Goal: Task Accomplishment & Management: Complete application form

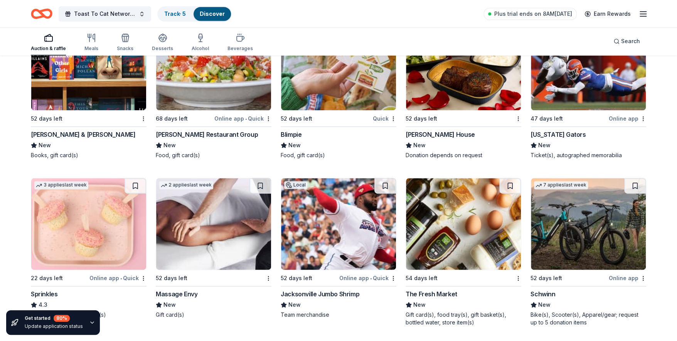
scroll to position [6499, 0]
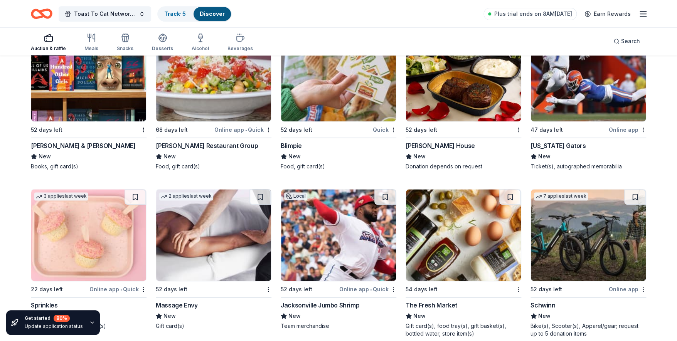
click at [56, 143] on div "Barnes & Noble" at bounding box center [83, 145] width 104 height 9
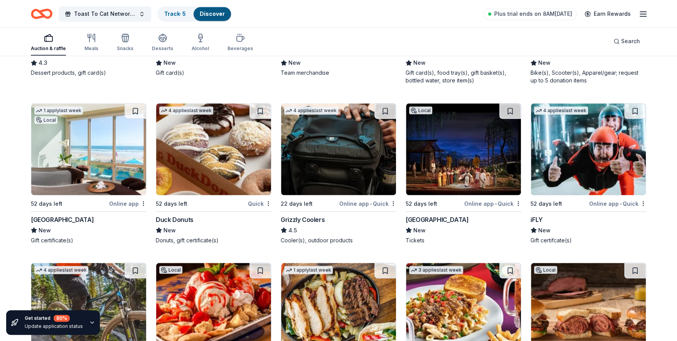
scroll to position [6719, 0]
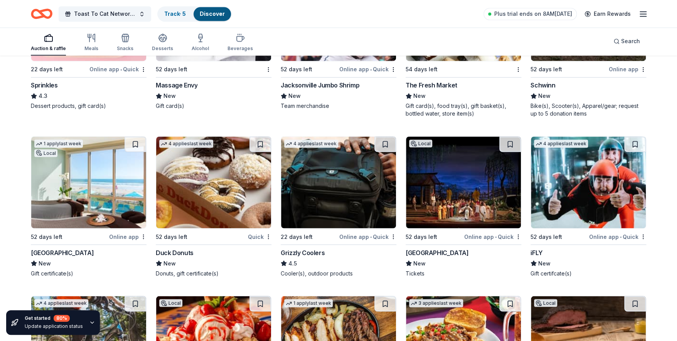
click at [537, 248] on div "iFLY" at bounding box center [536, 252] width 12 height 9
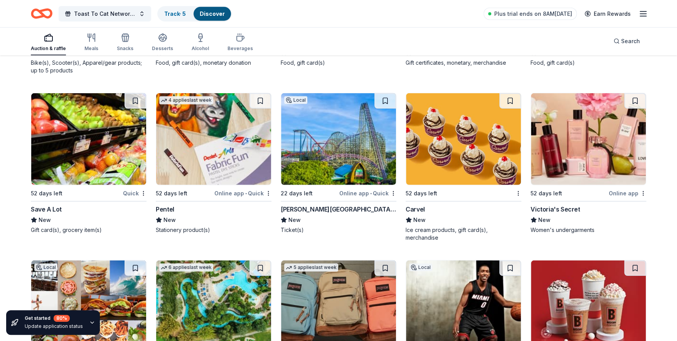
scroll to position [7104, 0]
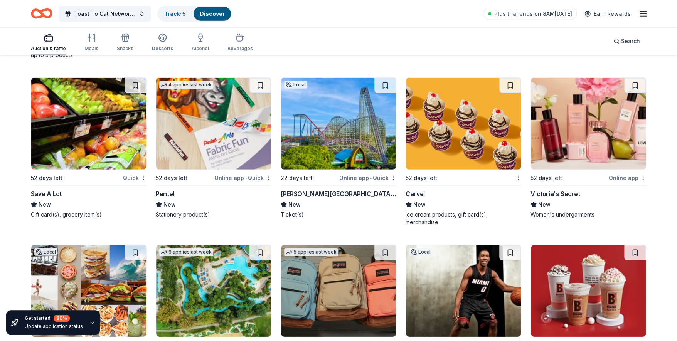
click at [227, 174] on div "Online app • Quick" at bounding box center [242, 178] width 57 height 10
click at [451, 137] on img at bounding box center [463, 124] width 115 height 92
click at [598, 132] on img at bounding box center [588, 124] width 115 height 92
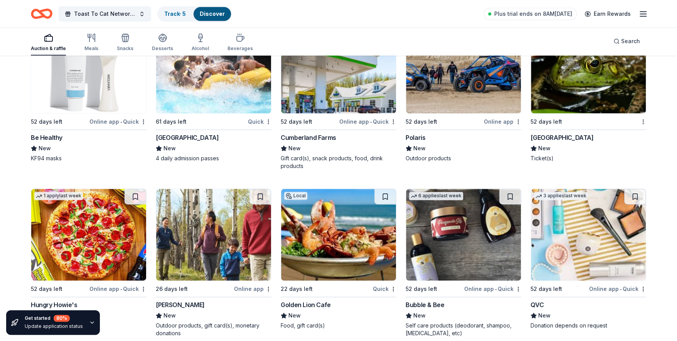
scroll to position [7979, 0]
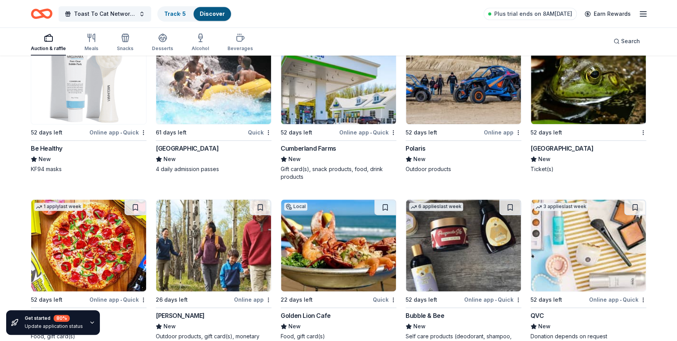
click at [320, 147] on div "Cumberland Farms" at bounding box center [309, 148] width 56 height 9
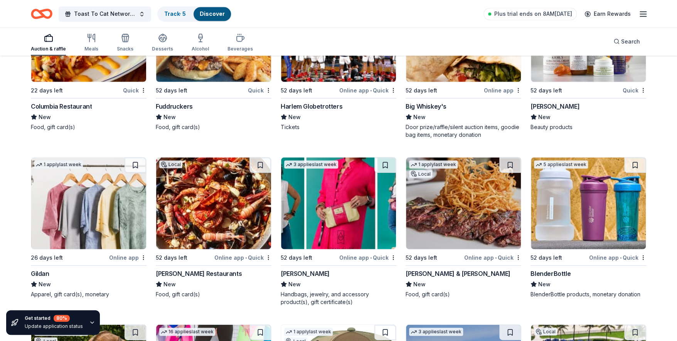
scroll to position [8359, 0]
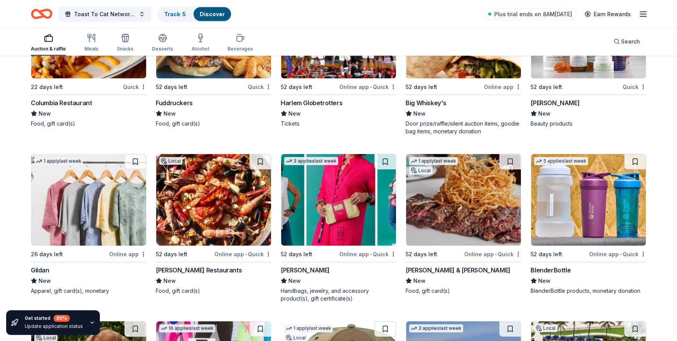
click at [431, 265] on div "Smith & Wollensky" at bounding box center [458, 269] width 104 height 9
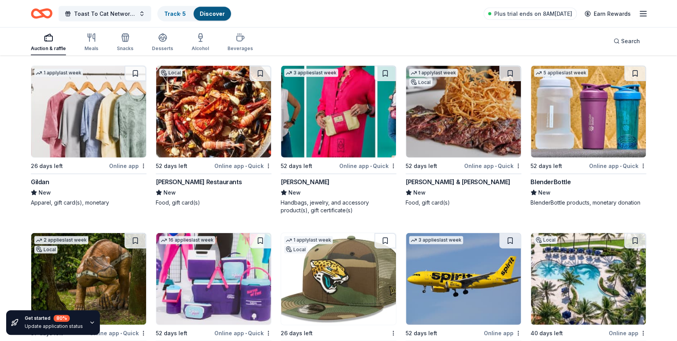
scroll to position [8380, 0]
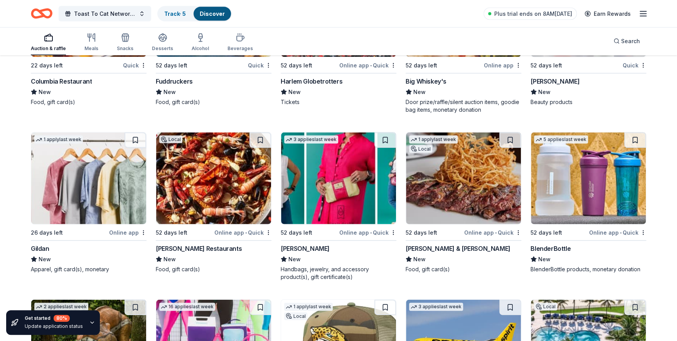
click at [586, 323] on img at bounding box center [588, 346] width 115 height 92
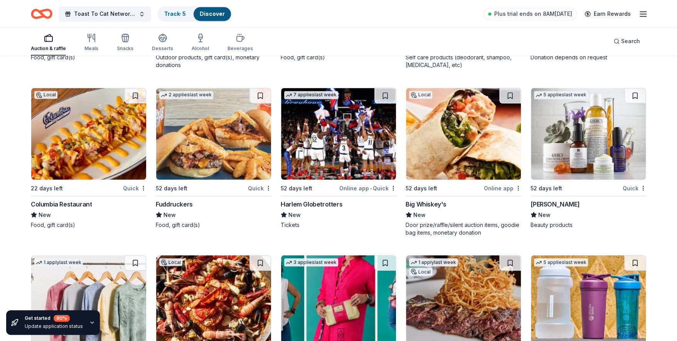
scroll to position [8235, 0]
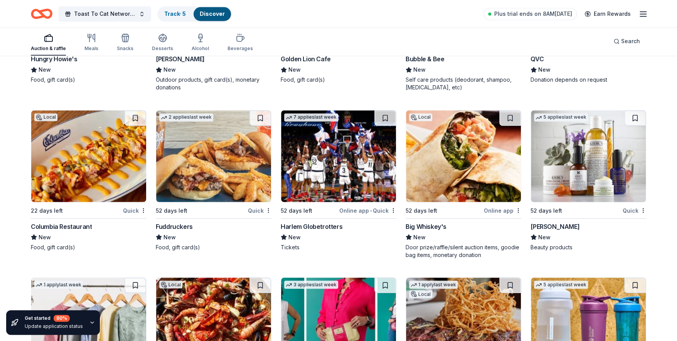
click at [552, 140] on img at bounding box center [588, 156] width 115 height 92
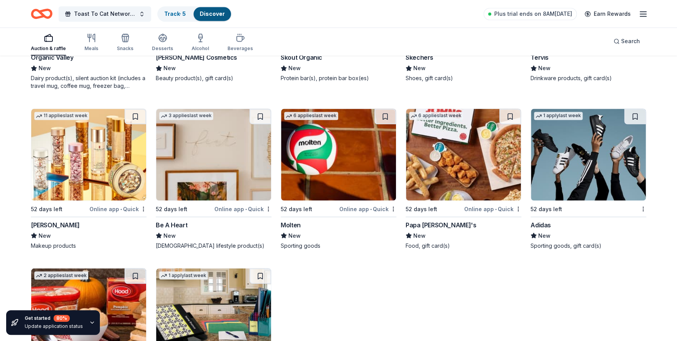
scroll to position [9806, 0]
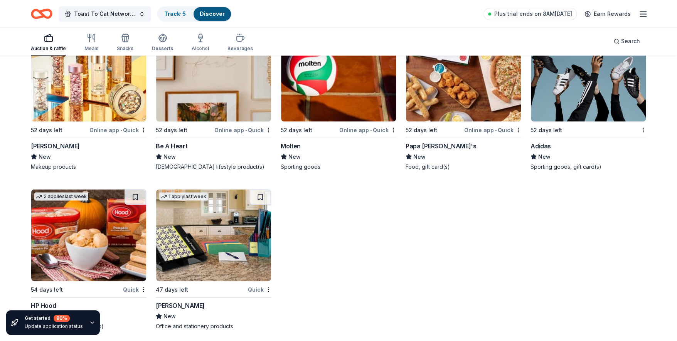
click at [187, 240] on img at bounding box center [213, 235] width 115 height 92
click at [581, 88] on img at bounding box center [588, 76] width 115 height 92
click at [622, 41] on span "Search" at bounding box center [630, 41] width 19 height 9
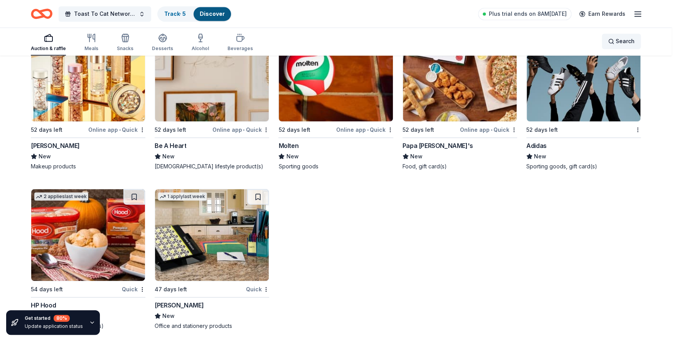
scroll to position [9798, 0]
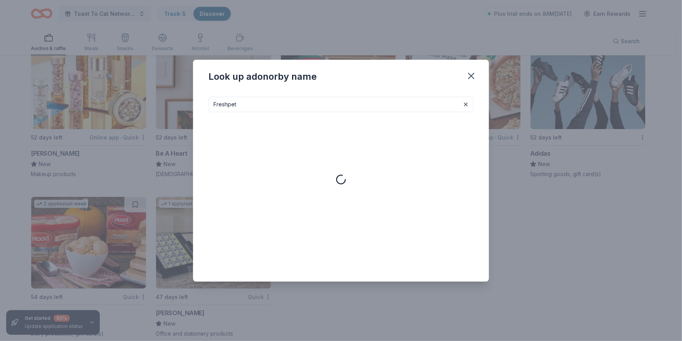
type input "Freshpet"
drag, startPoint x: 212, startPoint y: 103, endPoint x: 278, endPoint y: 109, distance: 66.6
click at [278, 109] on input "Freshpet" at bounding box center [341, 104] width 265 height 15
type input "F"
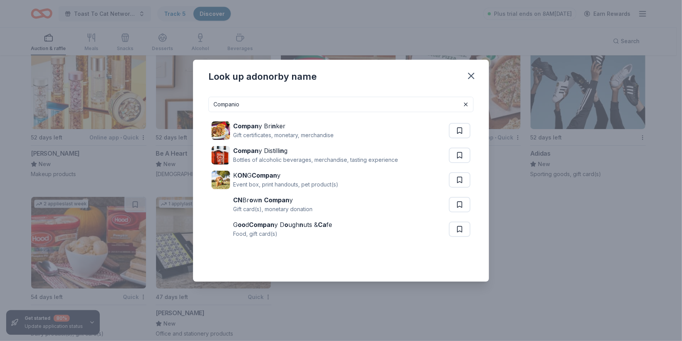
type input "Companion"
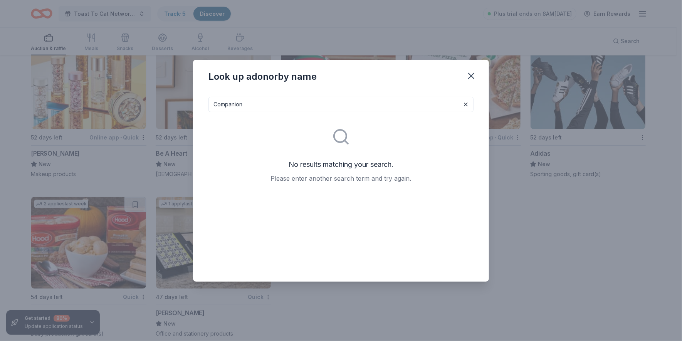
drag, startPoint x: 249, startPoint y: 107, endPoint x: 182, endPoint y: 106, distance: 67.1
click at [182, 106] on div "Look up a donor by name Companion No results matching your search. Please enter…" at bounding box center [341, 170] width 682 height 341
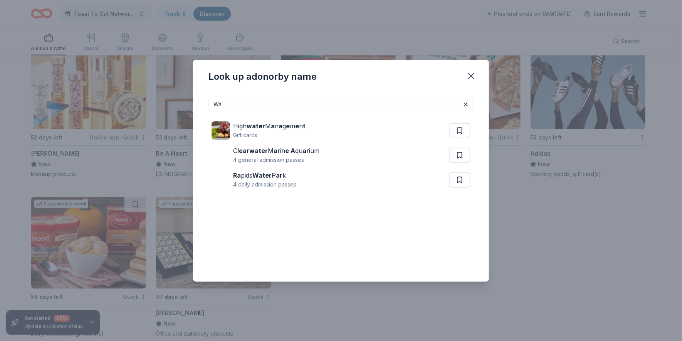
type input "W"
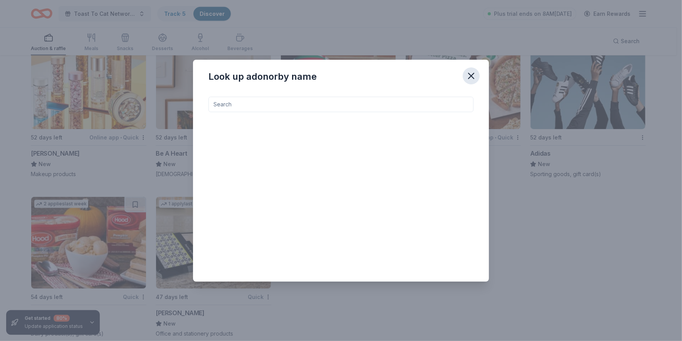
click at [466, 74] on icon "button" at bounding box center [471, 76] width 11 height 11
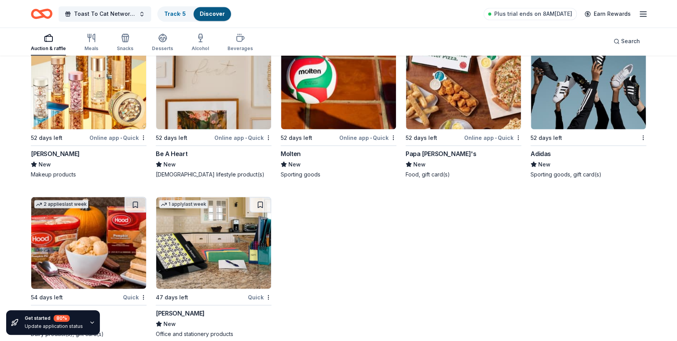
click at [83, 104] on img at bounding box center [88, 83] width 115 height 92
click at [212, 111] on img at bounding box center [213, 83] width 115 height 92
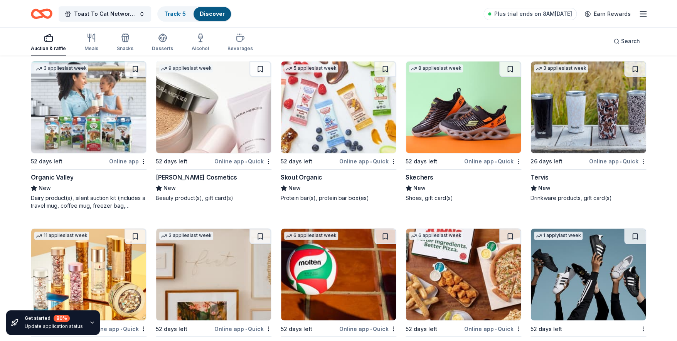
scroll to position [9585, 0]
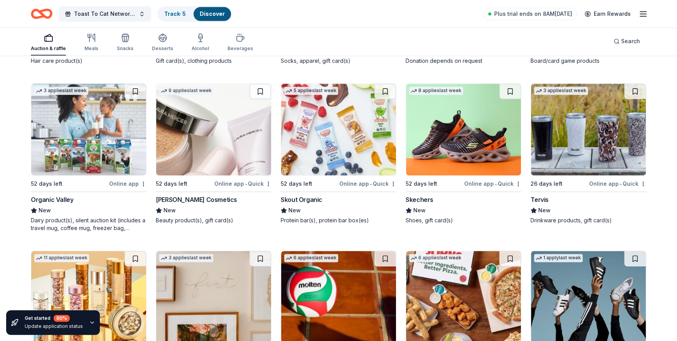
click at [577, 142] on img at bounding box center [588, 130] width 115 height 92
click at [449, 135] on img at bounding box center [463, 130] width 115 height 92
click at [94, 148] on img at bounding box center [88, 130] width 115 height 92
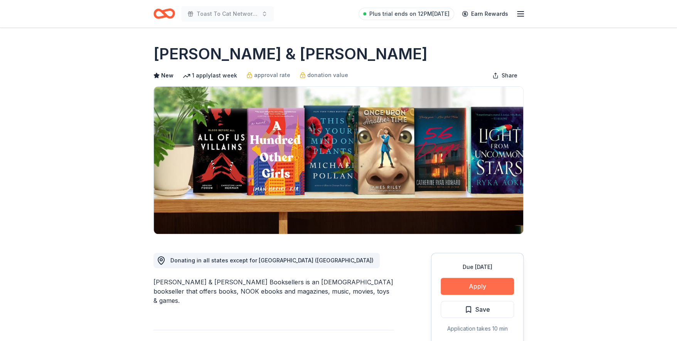
click at [466, 286] on button "Apply" at bounding box center [477, 286] width 73 height 17
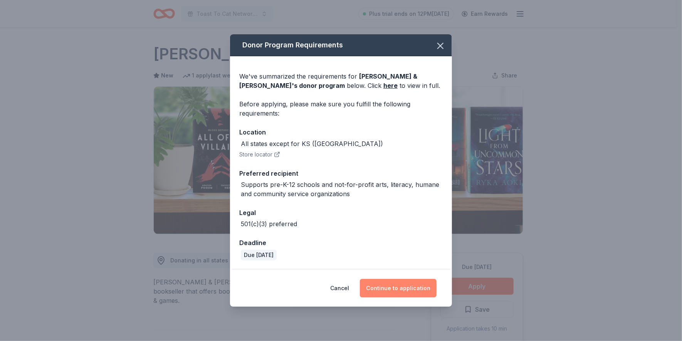
click at [410, 288] on button "Continue to application" at bounding box center [398, 288] width 77 height 19
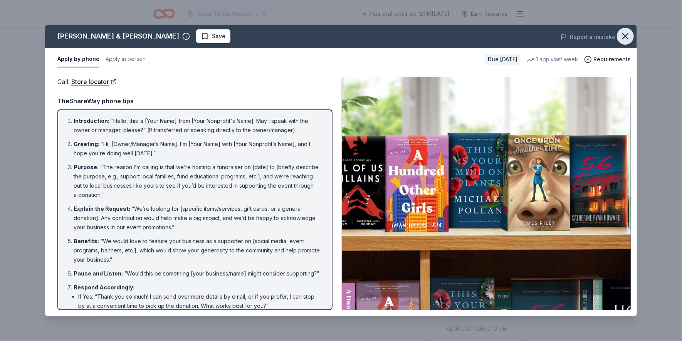
click at [628, 34] on icon "button" at bounding box center [625, 36] width 5 height 5
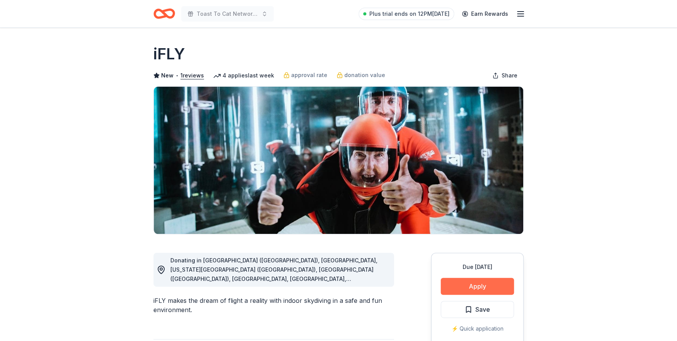
click at [472, 285] on button "Apply" at bounding box center [477, 286] width 73 height 17
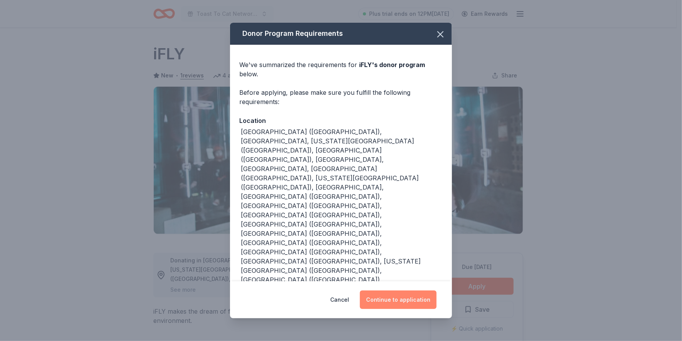
click at [401, 291] on button "Continue to application" at bounding box center [398, 300] width 77 height 19
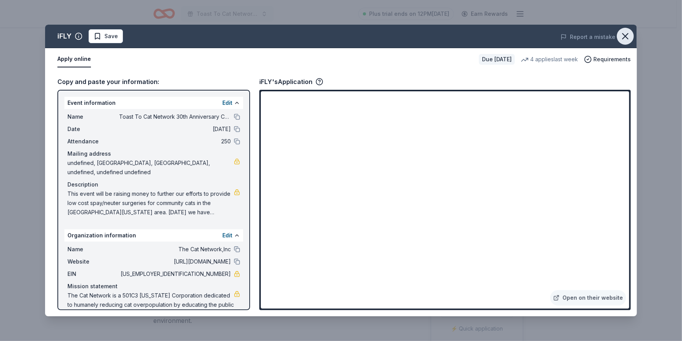
click at [626, 35] on icon "button" at bounding box center [625, 36] width 5 height 5
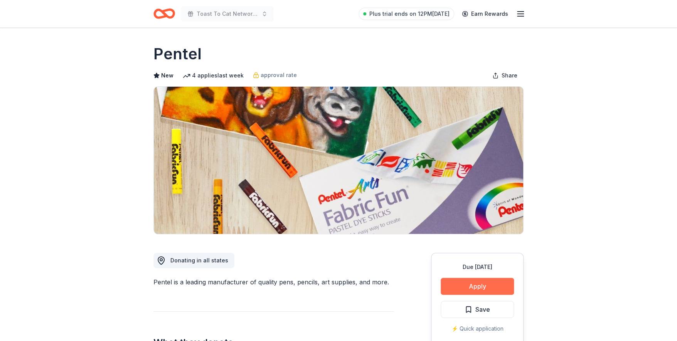
click at [474, 288] on button "Apply" at bounding box center [477, 286] width 73 height 17
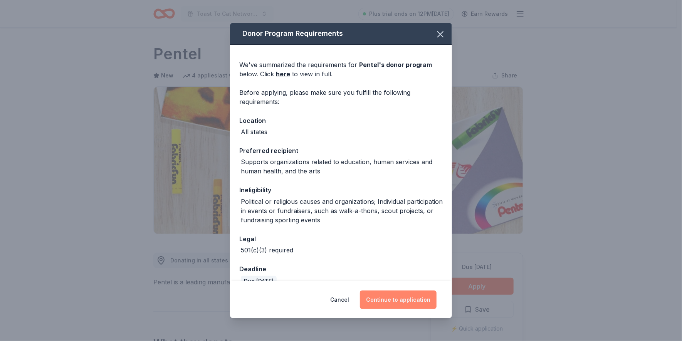
click at [402, 309] on button "Continue to application" at bounding box center [398, 300] width 77 height 19
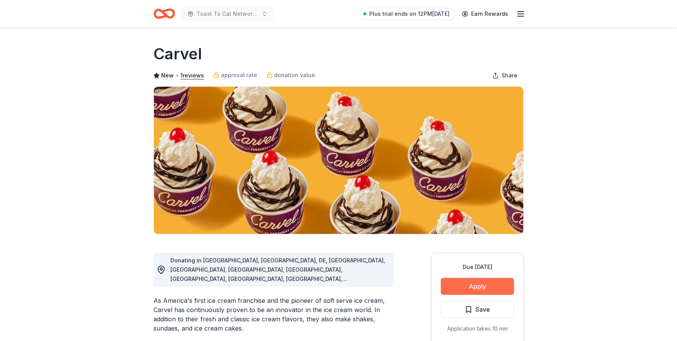
click at [472, 287] on button "Apply" at bounding box center [477, 286] width 73 height 17
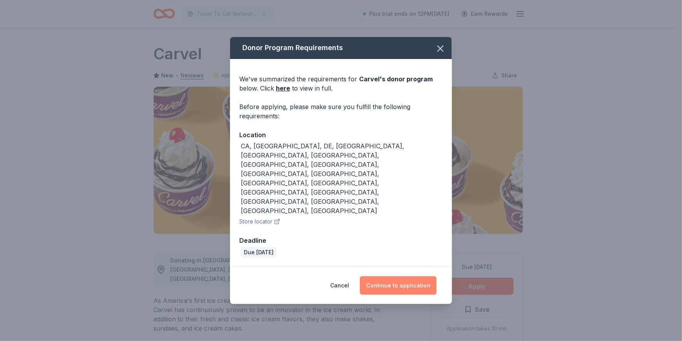
click at [401, 276] on button "Continue to application" at bounding box center [398, 285] width 77 height 19
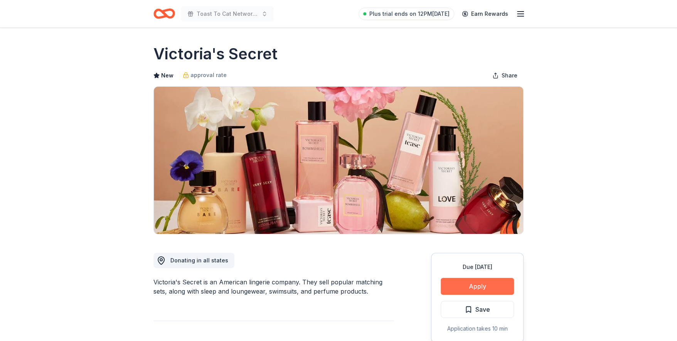
click at [481, 280] on button "Apply" at bounding box center [477, 286] width 73 height 17
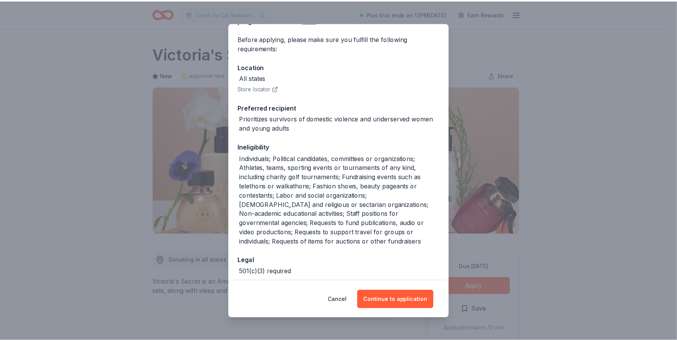
scroll to position [60, 0]
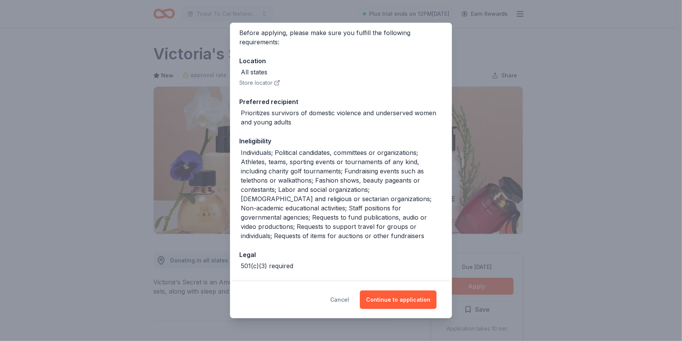
click at [341, 298] on button "Cancel" at bounding box center [339, 300] width 19 height 19
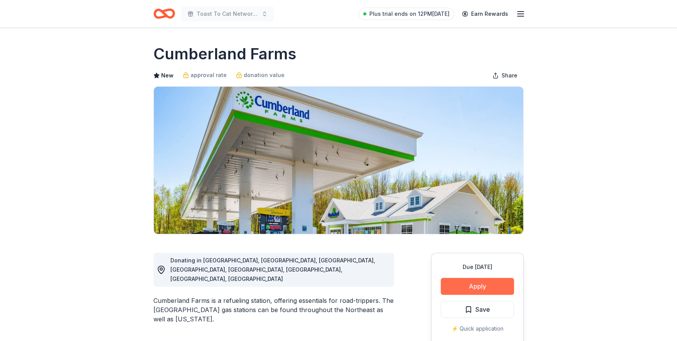
click at [472, 289] on button "Apply" at bounding box center [477, 286] width 73 height 17
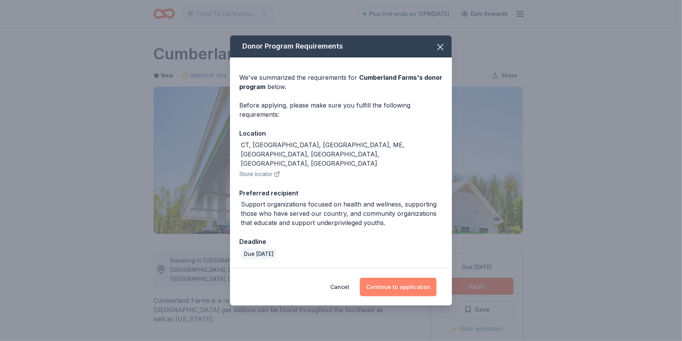
click at [401, 278] on button "Continue to application" at bounding box center [398, 287] width 77 height 19
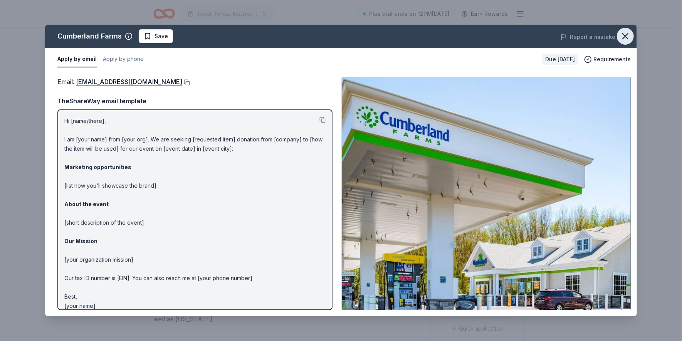
click at [625, 38] on icon "button" at bounding box center [625, 36] width 11 height 11
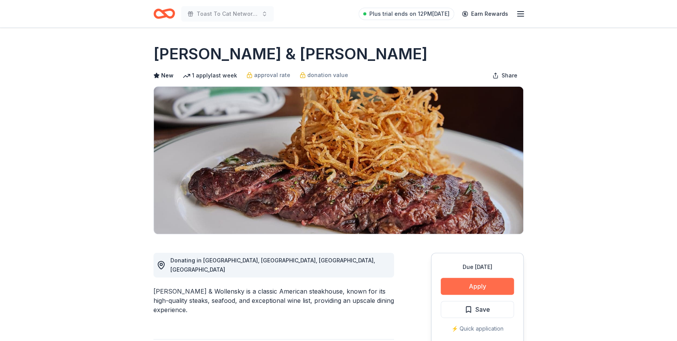
click at [486, 292] on button "Apply" at bounding box center [477, 286] width 73 height 17
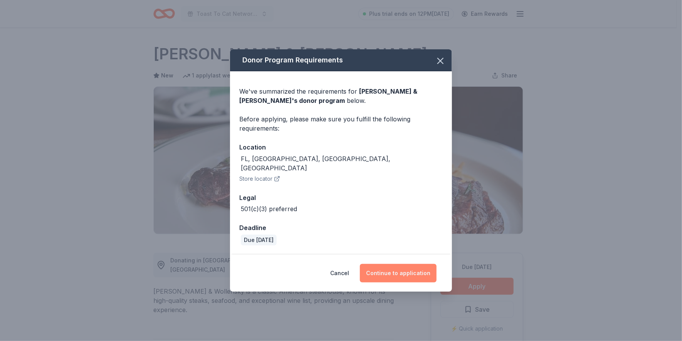
click at [391, 271] on button "Continue to application" at bounding box center [398, 273] width 77 height 19
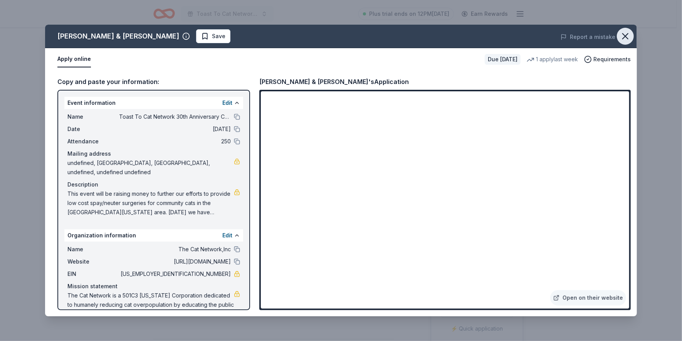
click at [625, 34] on icon "button" at bounding box center [625, 36] width 11 height 11
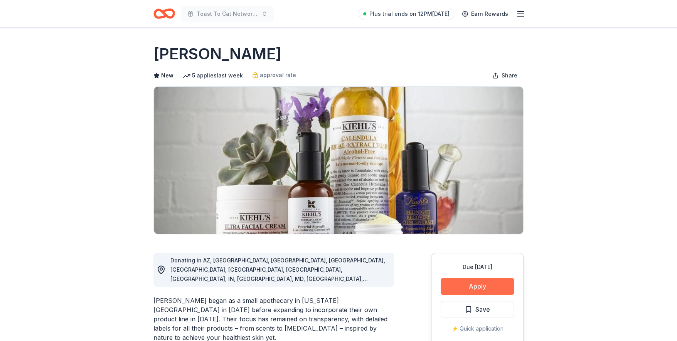
click at [463, 284] on button "Apply" at bounding box center [477, 286] width 73 height 17
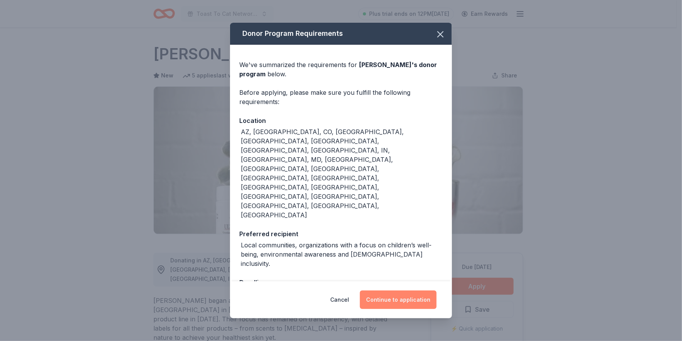
click at [414, 291] on button "Continue to application" at bounding box center [398, 300] width 77 height 19
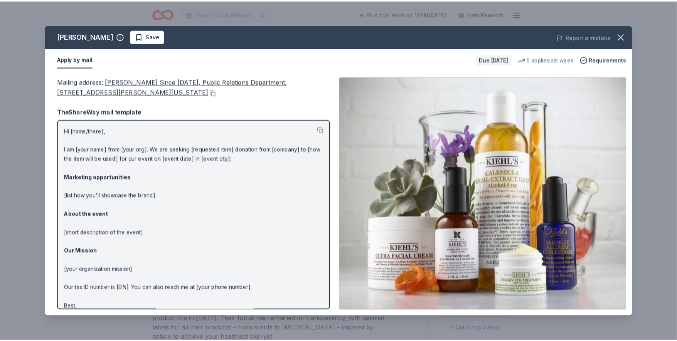
scroll to position [17, 0]
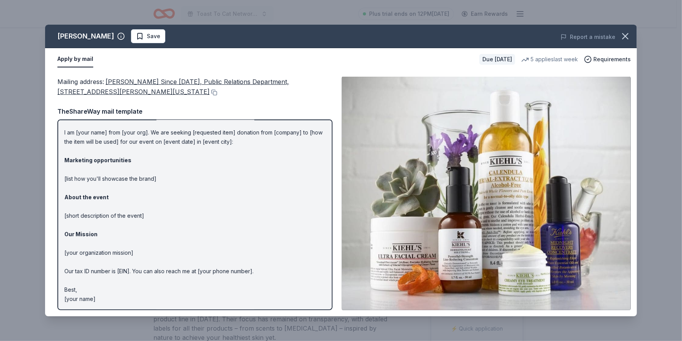
drag, startPoint x: 106, startPoint y: 79, endPoint x: 150, endPoint y: 82, distance: 44.0
click at [150, 82] on div "Mailing address : Kiehl's Since 1851, Public Relations Department, 435 Hudson S…" at bounding box center [194, 87] width 275 height 20
click at [118, 77] on div "Mailing address : Kiehl's Since 1851, Public Relations Department, 435 Hudson S…" at bounding box center [194, 87] width 275 height 20
click at [118, 80] on span "Kiehl's Since 1851, Public Relations Department, 435 Hudson St 5th Floor, New Y…" at bounding box center [173, 87] width 232 height 18
click at [210, 90] on button at bounding box center [214, 92] width 8 height 6
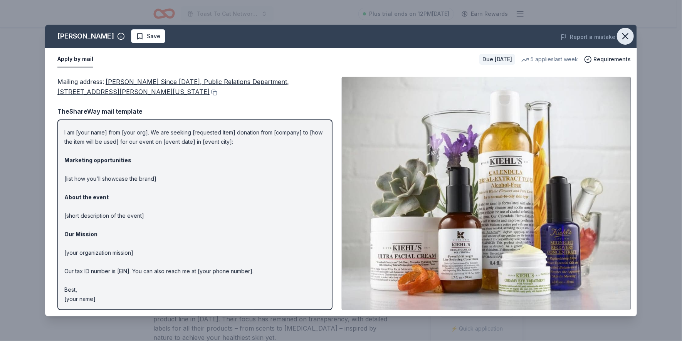
click at [621, 38] on icon "button" at bounding box center [625, 36] width 11 height 11
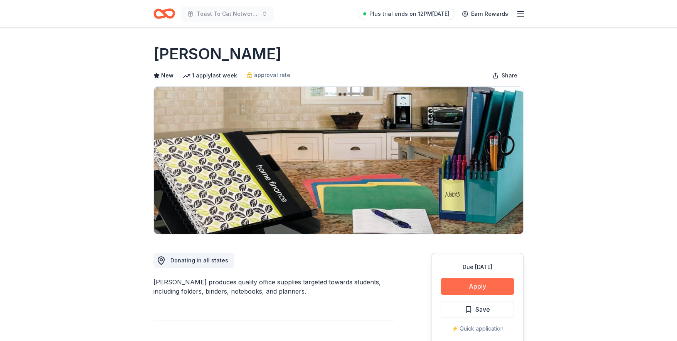
click at [476, 283] on button "Apply" at bounding box center [477, 286] width 73 height 17
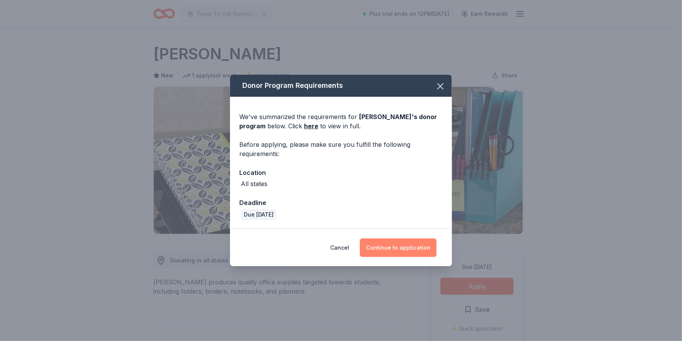
click at [401, 252] on button "Continue to application" at bounding box center [398, 248] width 77 height 19
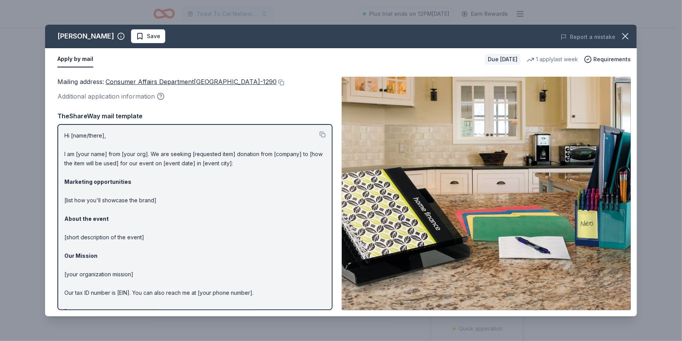
click at [114, 80] on span "Consumer Affairs Department, PO Box 290001, Dayton, OH 45429-1290" at bounding box center [191, 82] width 171 height 8
click at [284, 81] on button at bounding box center [281, 82] width 8 height 6
click at [625, 36] on icon "button" at bounding box center [625, 36] width 5 height 5
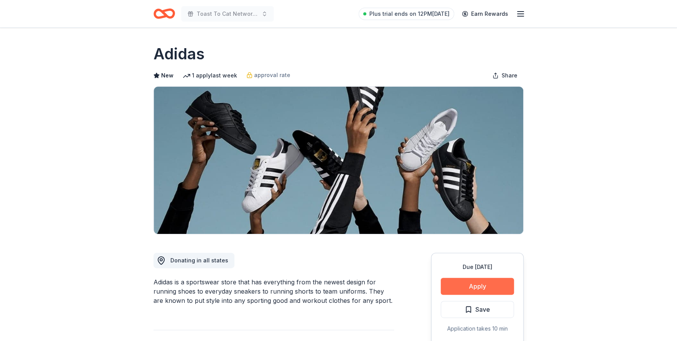
click at [471, 288] on button "Apply" at bounding box center [477, 286] width 73 height 17
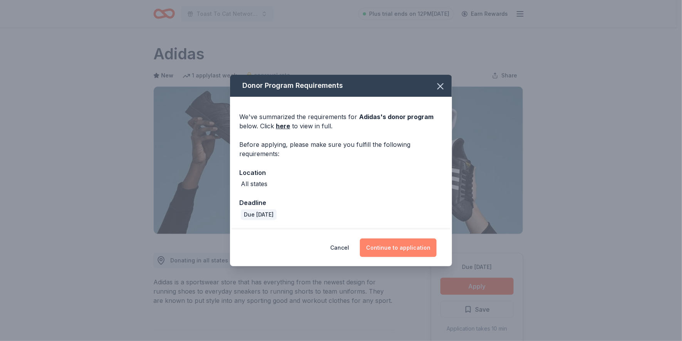
click at [394, 250] on button "Continue to application" at bounding box center [398, 248] width 77 height 19
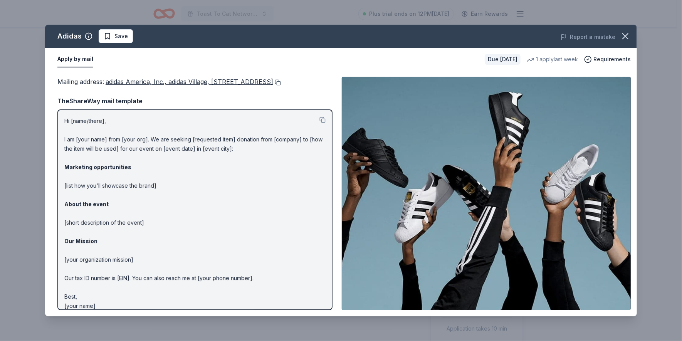
click at [273, 86] on button at bounding box center [277, 82] width 8 height 6
click at [625, 38] on icon "button" at bounding box center [625, 36] width 11 height 11
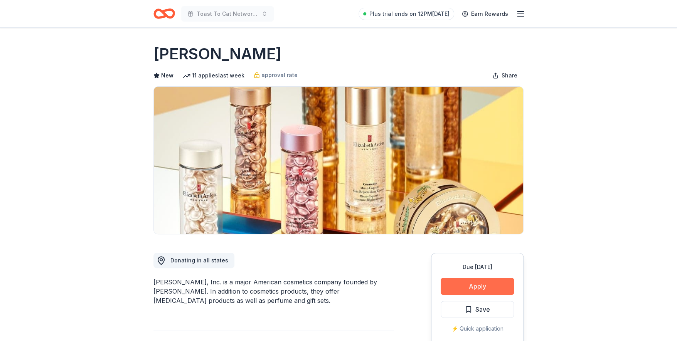
click at [461, 287] on button "Apply" at bounding box center [477, 286] width 73 height 17
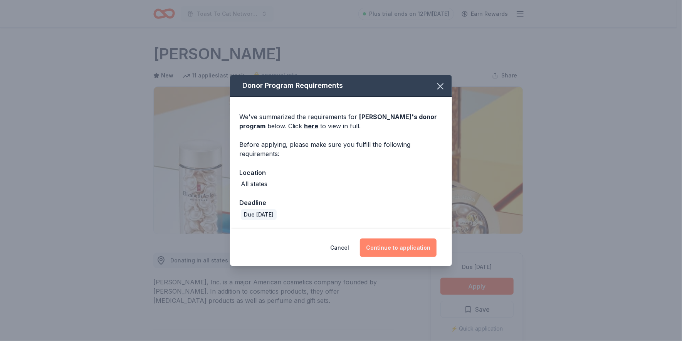
click at [412, 249] on button "Continue to application" at bounding box center [398, 248] width 77 height 19
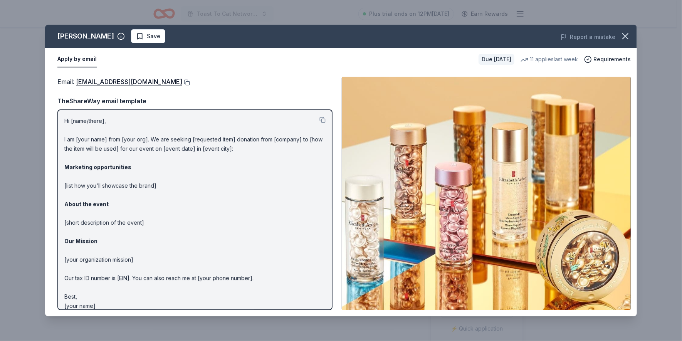
click at [187, 82] on button at bounding box center [186, 82] width 8 height 6
click at [625, 34] on icon "button" at bounding box center [625, 36] width 11 height 11
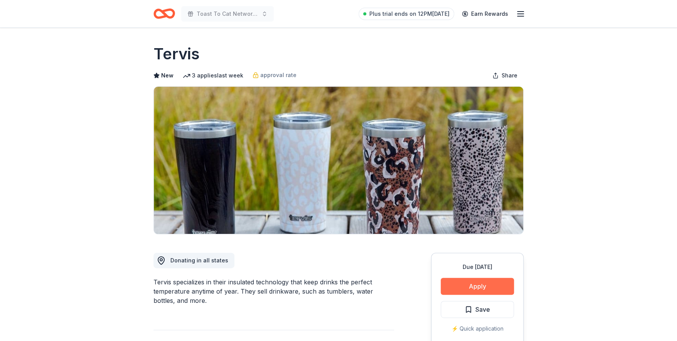
click at [471, 286] on button "Apply" at bounding box center [477, 286] width 73 height 17
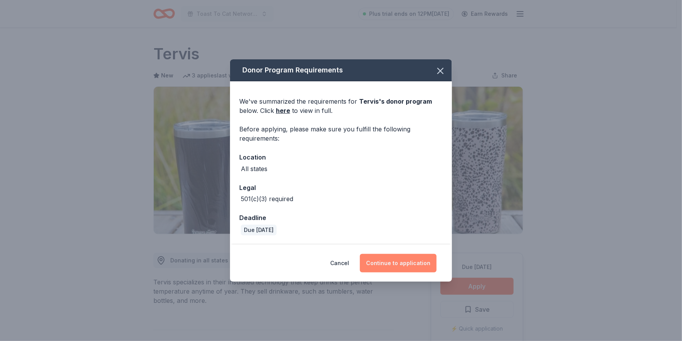
click at [403, 263] on button "Continue to application" at bounding box center [398, 263] width 77 height 19
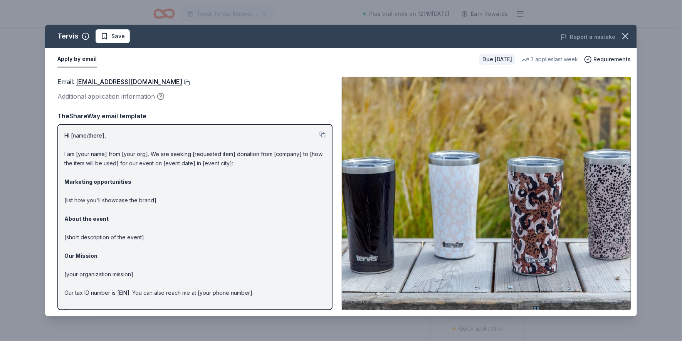
click at [182, 82] on button at bounding box center [186, 82] width 8 height 6
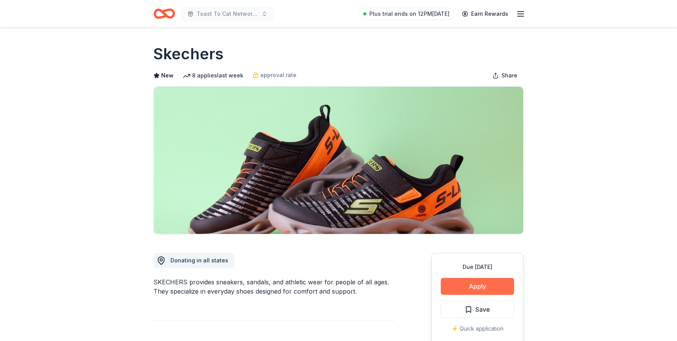
click at [473, 284] on button "Apply" at bounding box center [477, 286] width 73 height 17
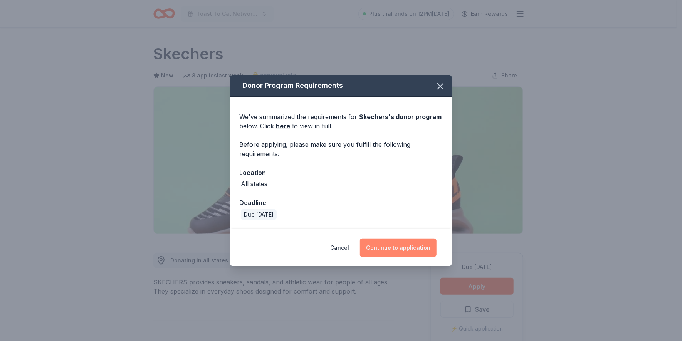
click at [403, 246] on button "Continue to application" at bounding box center [398, 248] width 77 height 19
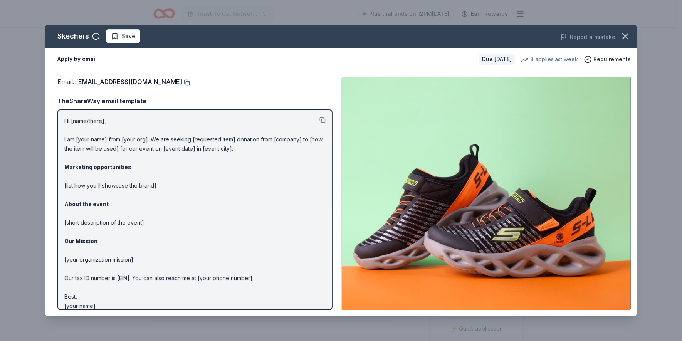
click at [182, 81] on button at bounding box center [186, 82] width 8 height 6
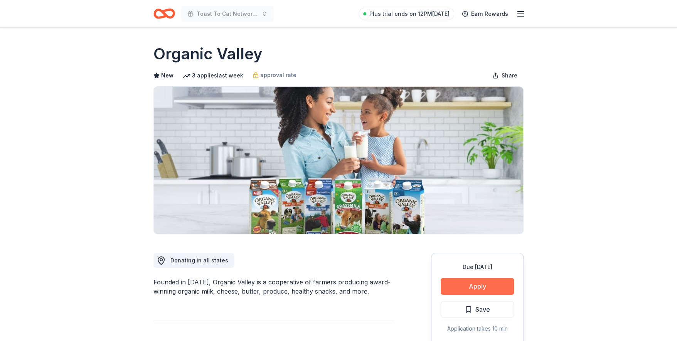
click at [471, 285] on button "Apply" at bounding box center [477, 286] width 73 height 17
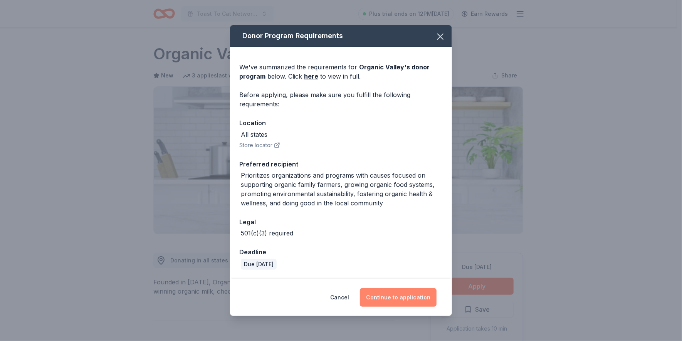
click at [411, 296] on button "Continue to application" at bounding box center [398, 297] width 77 height 19
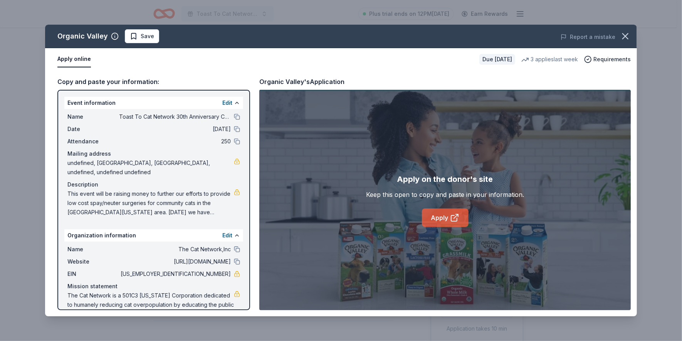
click at [444, 226] on link "Apply" at bounding box center [445, 218] width 47 height 19
